Goal: Task Accomplishment & Management: Complete application form

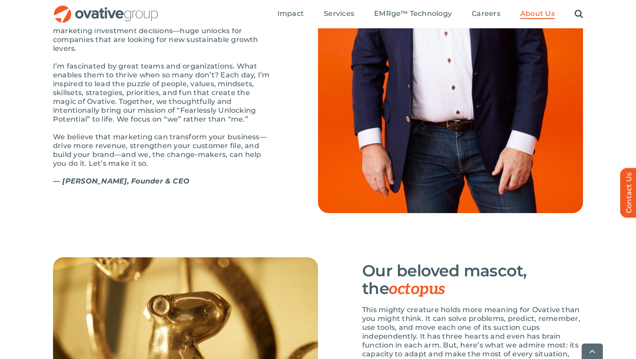
scroll to position [1355, 0]
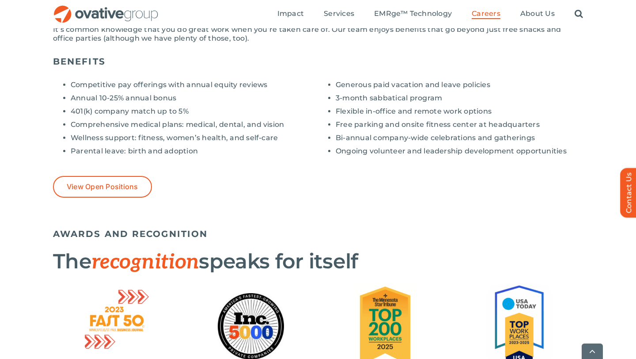
scroll to position [845, 0]
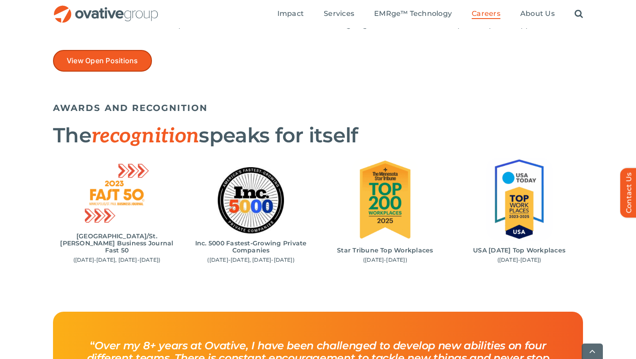
click at [115, 70] on link "View Open Positions" at bounding box center [102, 61] width 99 height 22
